Goal: Find specific page/section

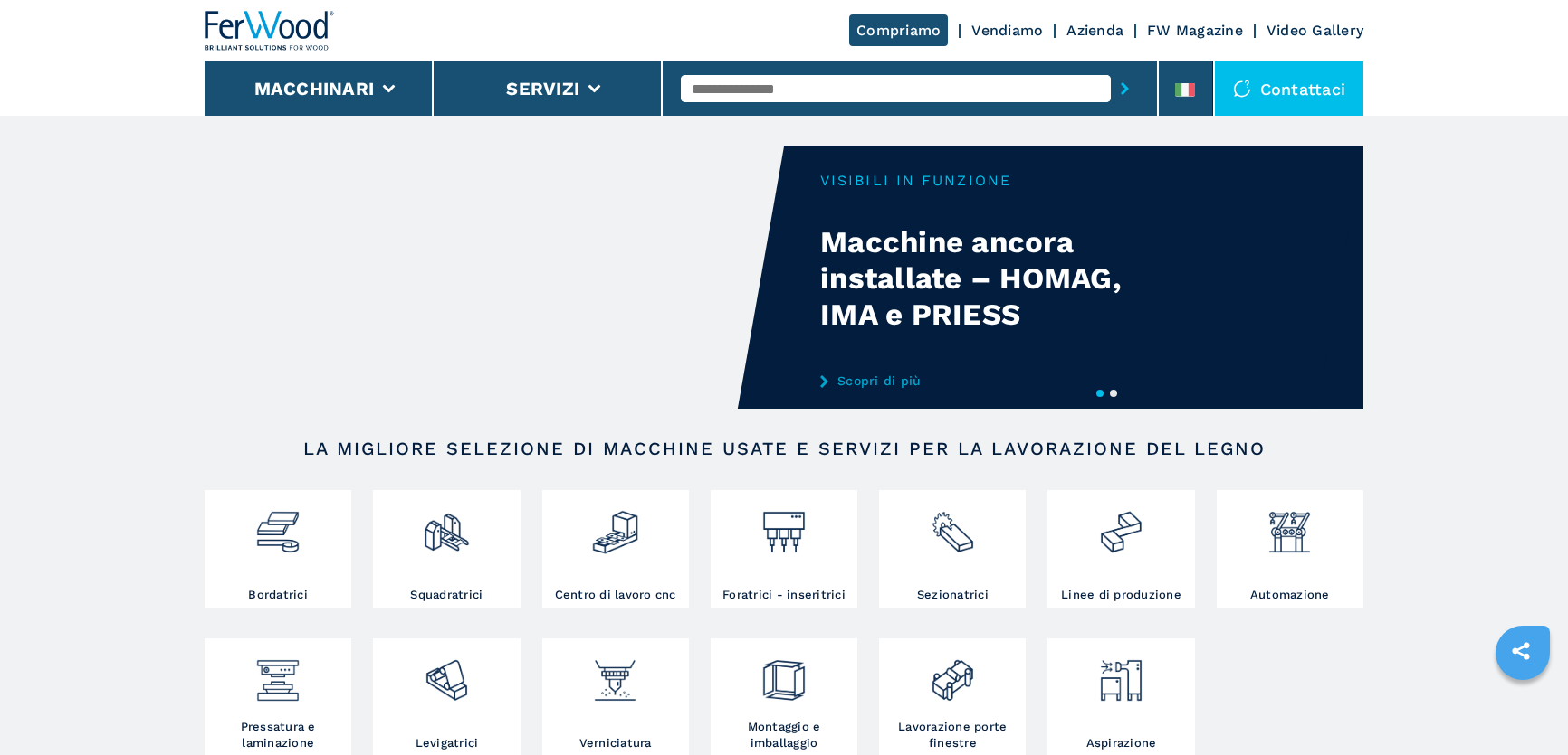
click at [816, 91] on input "text" at bounding box center [895, 88] width 430 height 27
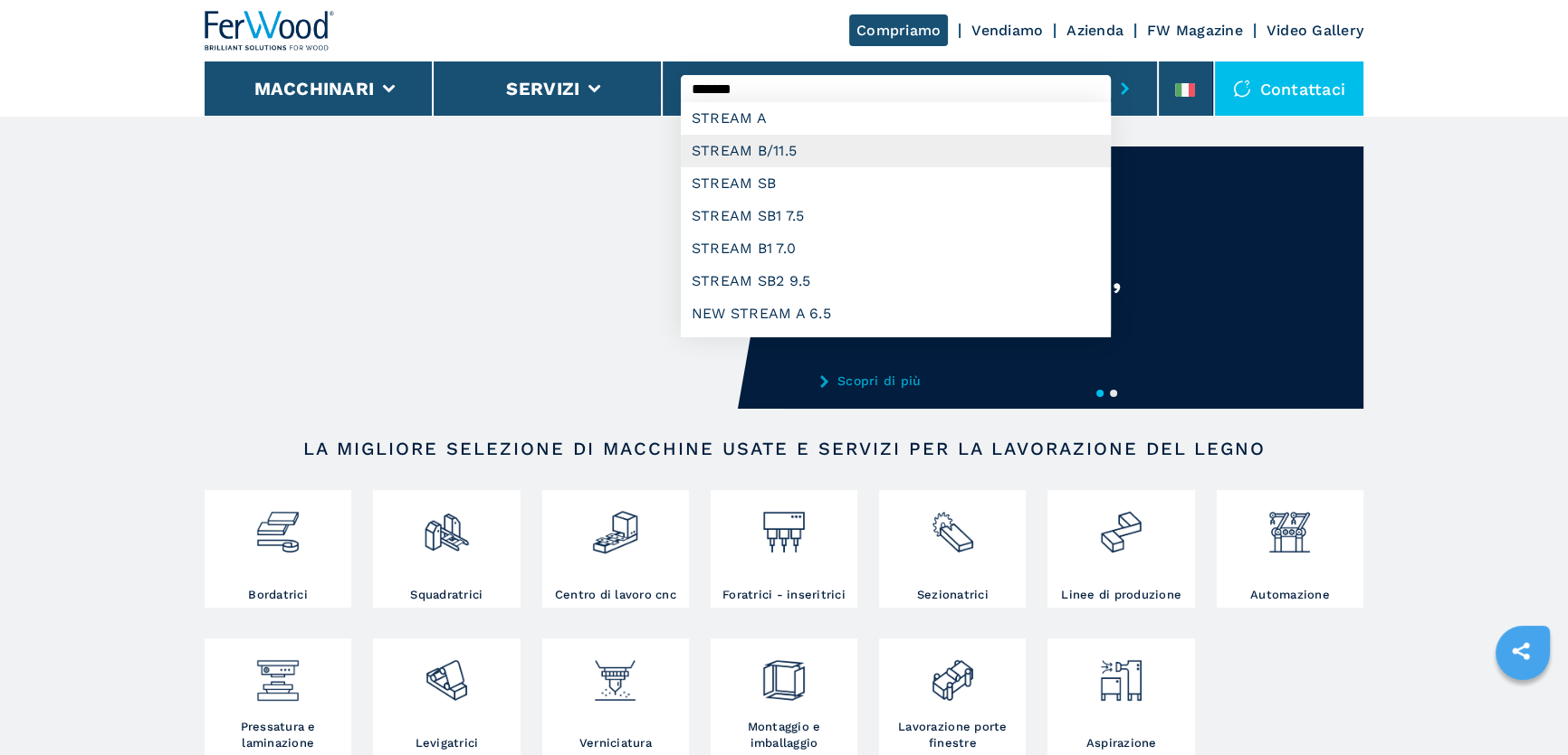
click at [829, 155] on div "STREAM B/11.5" at bounding box center [895, 151] width 430 height 33
type input "**********"
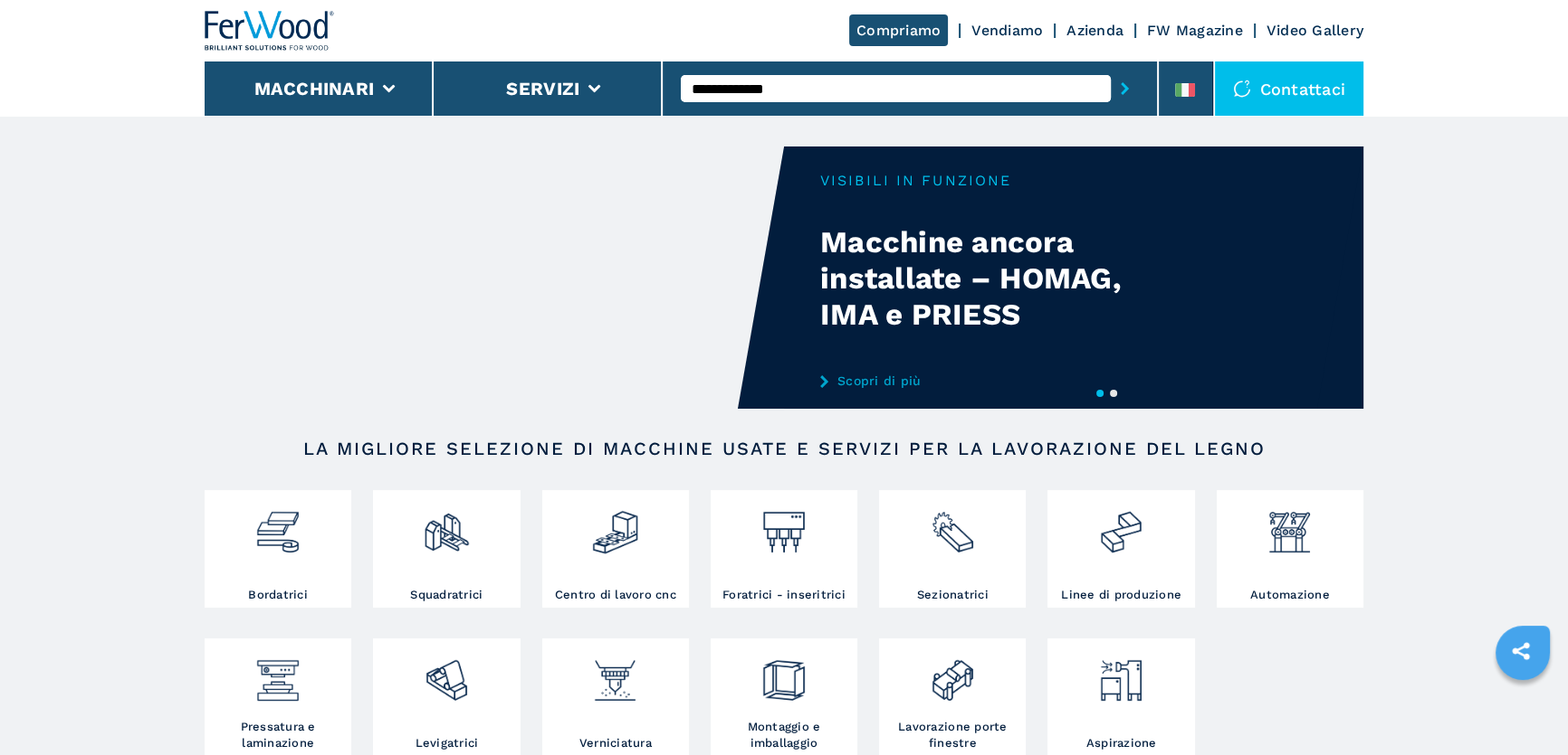
click at [1127, 83] on icon "submit-button" at bounding box center [1124, 89] width 8 height 13
